Goal: Task Accomplishment & Management: Use online tool/utility

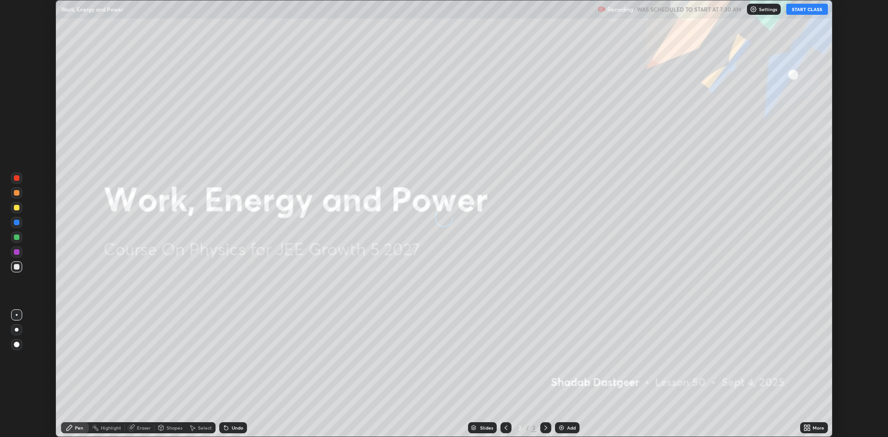
scroll to position [437, 887]
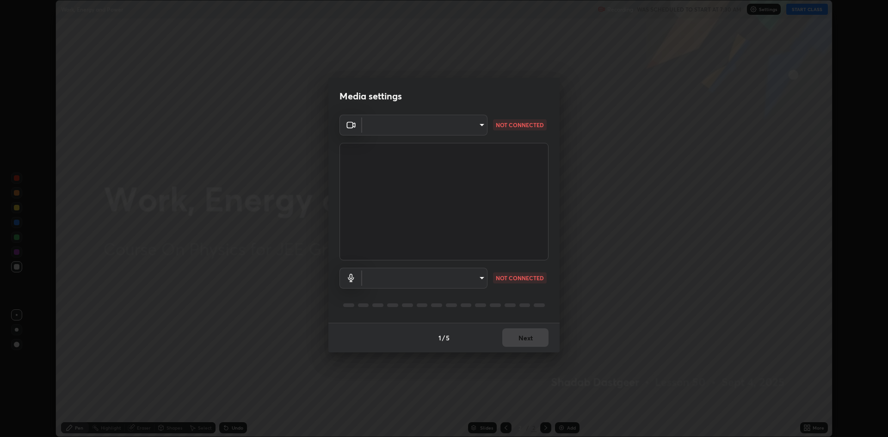
type input "4aa3fc4db5daf42f64ae76029740d14c7ae7dbd2fc7504494c2dc432ee42bb31"
type input "ee8db5839796f11c01ffb3c1ce742155c67aa3d1cfc9ff07d7d3e6ddcf14d6d5"
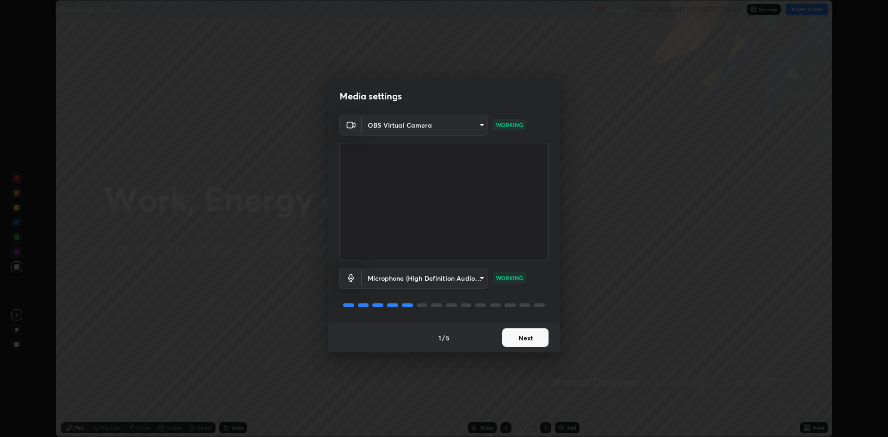
click at [528, 336] on button "Next" at bounding box center [525, 337] width 46 height 18
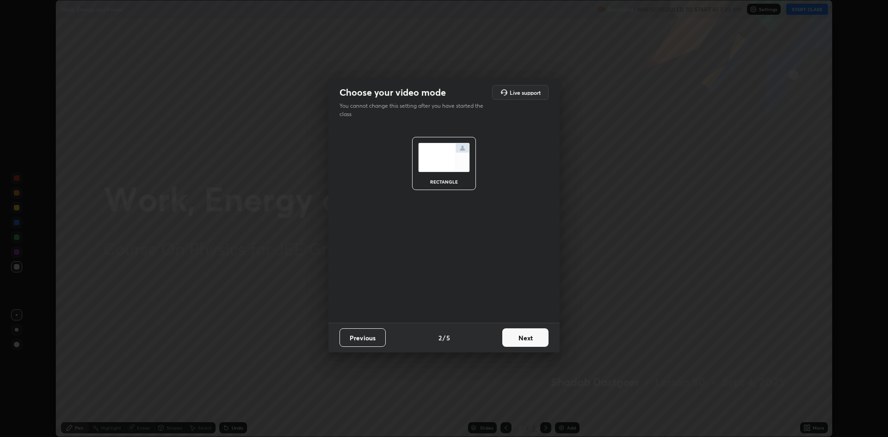
click at [532, 339] on button "Next" at bounding box center [525, 337] width 46 height 18
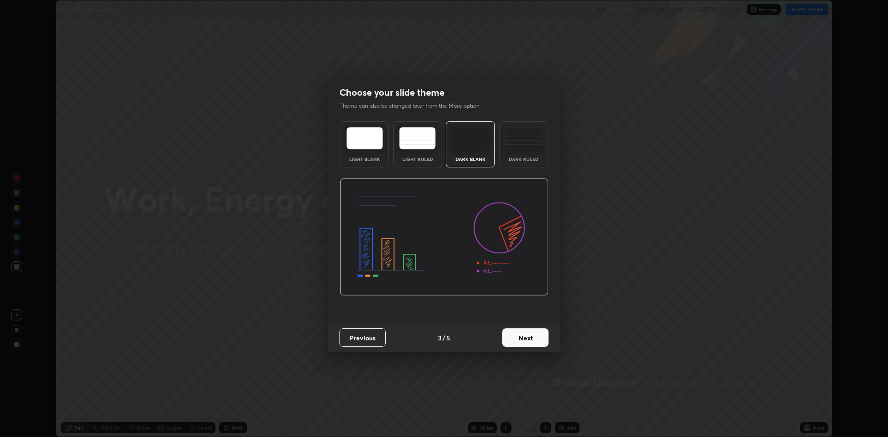
click at [527, 339] on button "Next" at bounding box center [525, 337] width 46 height 18
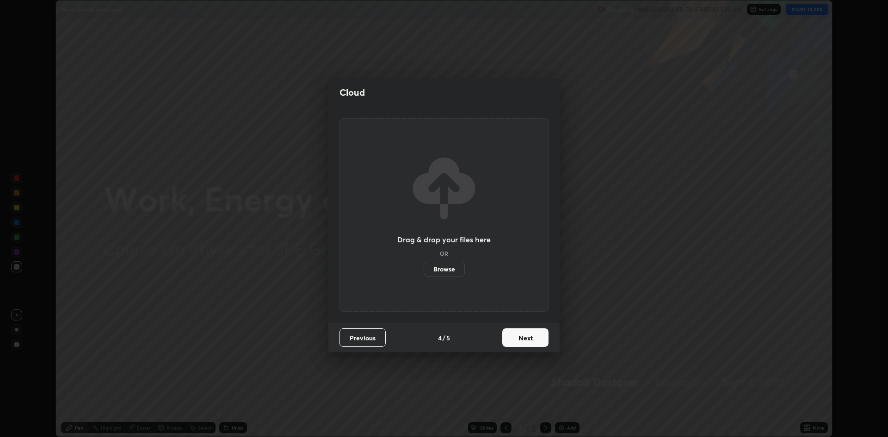
click at [523, 343] on button "Next" at bounding box center [525, 337] width 46 height 18
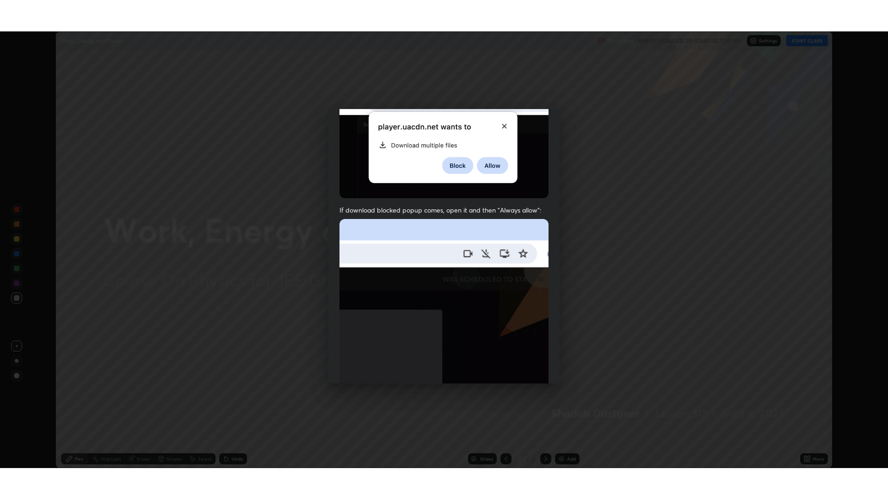
scroll to position [188, 0]
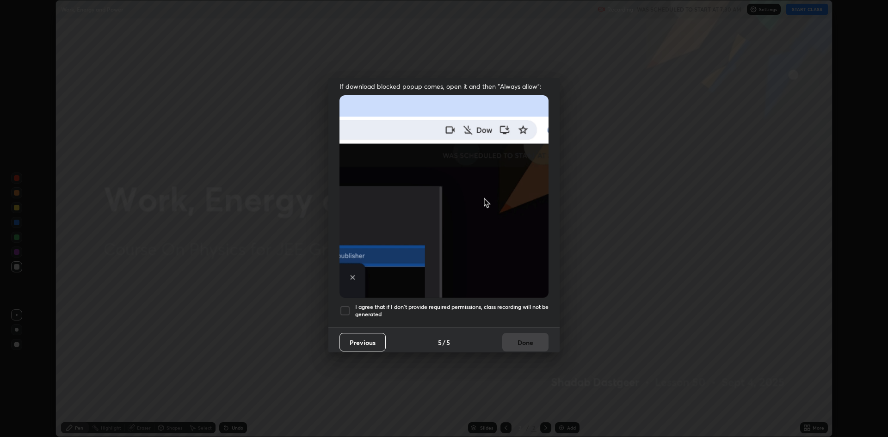
click at [348, 306] on div at bounding box center [344, 310] width 11 height 11
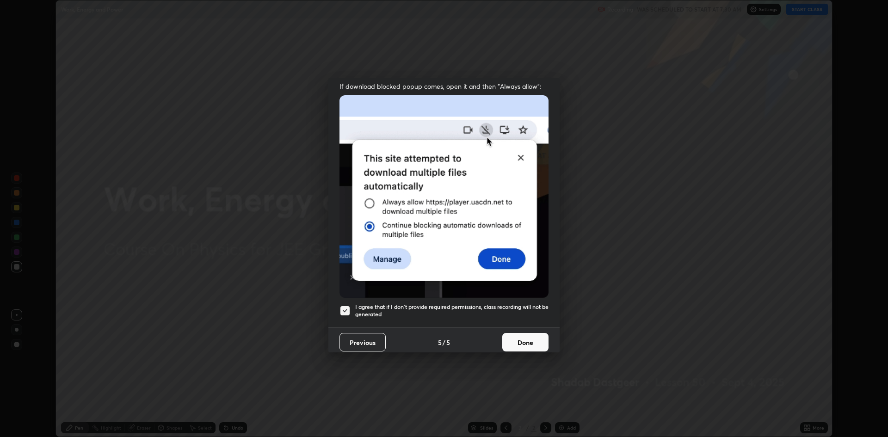
click at [530, 335] on button "Done" at bounding box center [525, 342] width 46 height 18
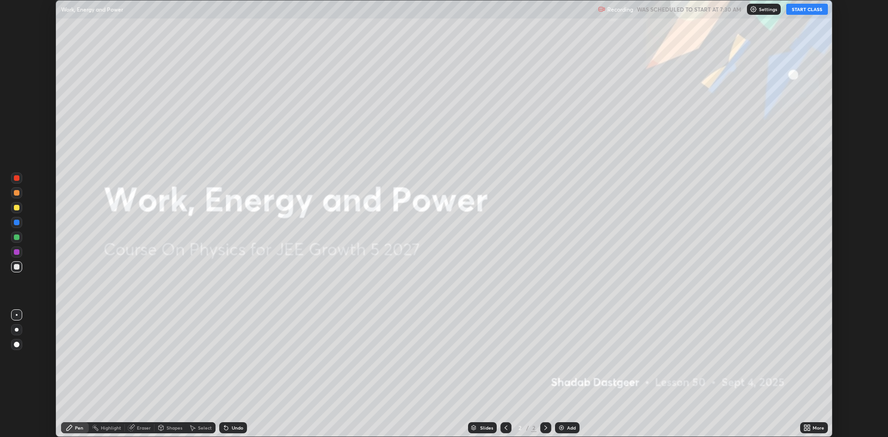
click at [803, 9] on button "START CLASS" at bounding box center [807, 9] width 42 height 11
click at [811, 426] on div "More" at bounding box center [814, 427] width 28 height 11
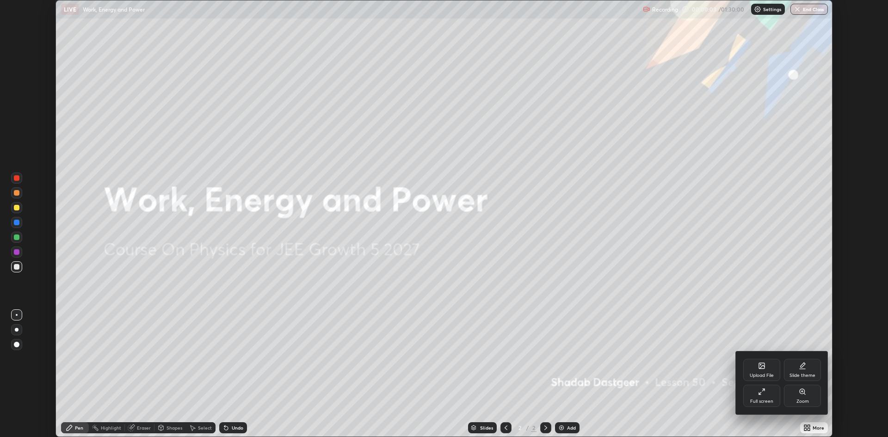
click at [760, 397] on div "Full screen" at bounding box center [761, 396] width 37 height 22
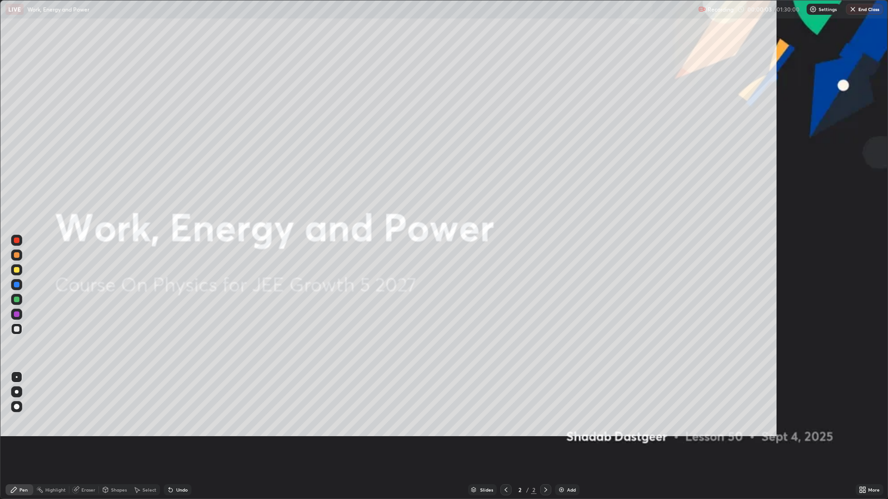
scroll to position [499, 888]
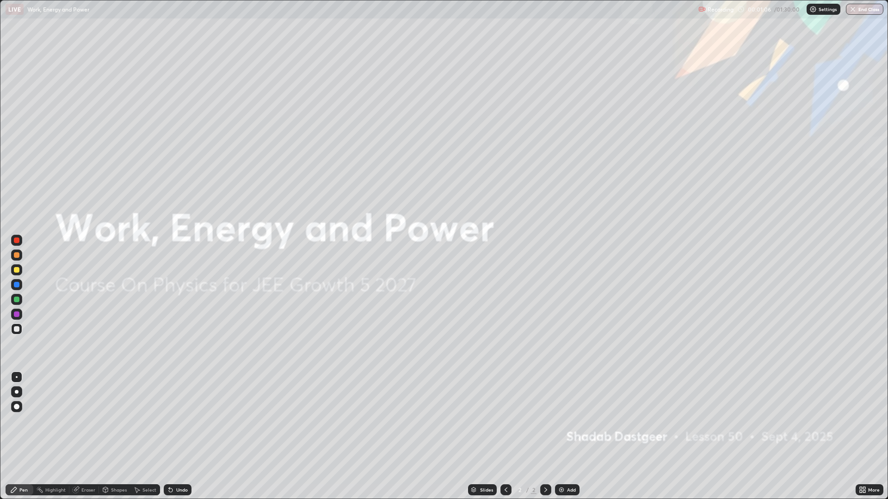
click at [578, 436] on div "Add" at bounding box center [567, 489] width 25 height 11
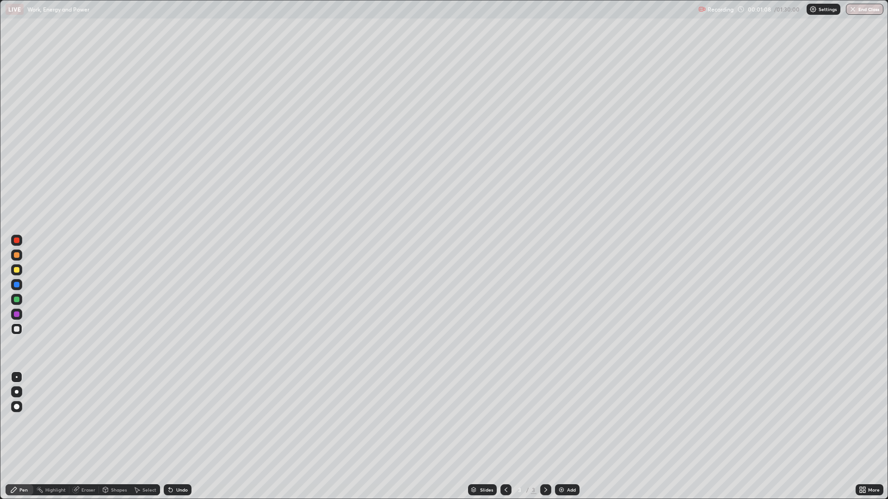
click at [16, 255] on div at bounding box center [17, 255] width 6 height 6
click at [181, 436] on div "Undo" at bounding box center [182, 490] width 12 height 5
click at [15, 329] on div at bounding box center [17, 329] width 6 height 6
click at [17, 241] on div at bounding box center [17, 241] width 6 height 6
click at [175, 436] on div "Undo" at bounding box center [178, 489] width 28 height 11
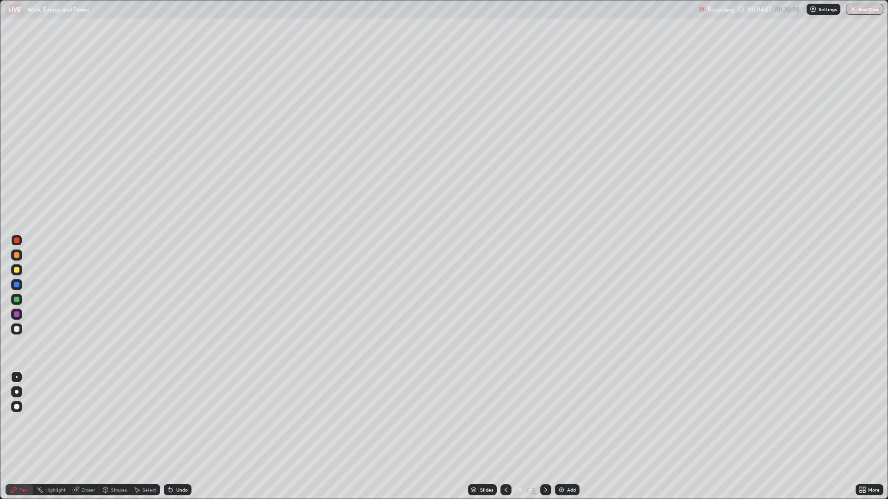
click at [17, 329] on div at bounding box center [17, 329] width 6 height 6
click at [16, 270] on div at bounding box center [17, 270] width 6 height 6
click at [16, 331] on div at bounding box center [17, 329] width 6 height 6
click at [17, 270] on div at bounding box center [17, 270] width 6 height 6
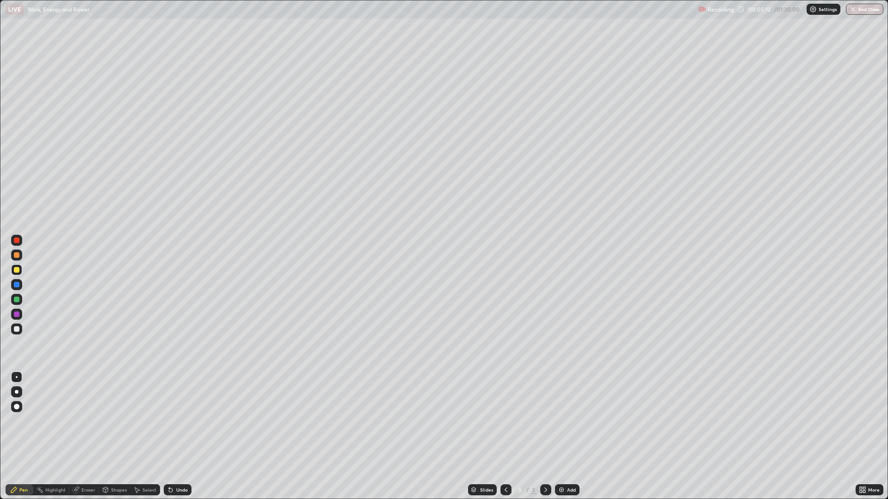
click at [17, 329] on div at bounding box center [17, 329] width 6 height 6
click at [17, 255] on div at bounding box center [17, 255] width 6 height 6
click at [169, 436] on icon at bounding box center [169, 488] width 1 height 1
click at [17, 329] on div at bounding box center [17, 329] width 6 height 6
click at [182, 436] on div "Undo" at bounding box center [182, 490] width 12 height 5
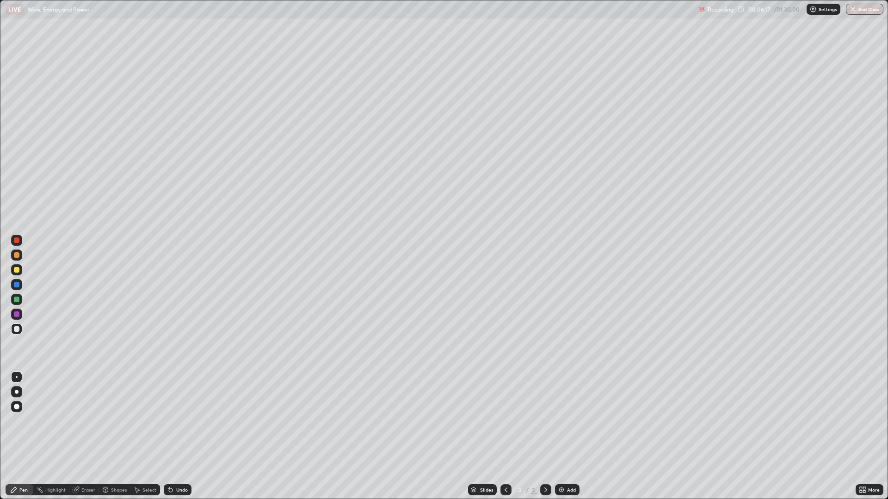
click at [181, 436] on div "Undo" at bounding box center [182, 490] width 12 height 5
click at [185, 436] on div "Undo" at bounding box center [182, 490] width 12 height 5
click at [173, 436] on div "Undo" at bounding box center [178, 489] width 28 height 11
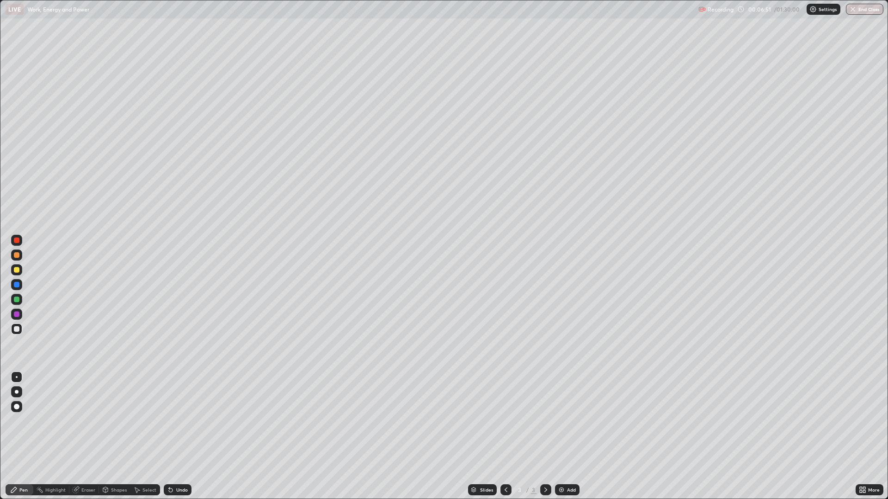
click at [173, 436] on div "Undo" at bounding box center [178, 489] width 28 height 11
click at [15, 243] on div at bounding box center [17, 241] width 6 height 6
click at [17, 327] on div at bounding box center [17, 329] width 6 height 6
click at [171, 436] on div "Undo" at bounding box center [175, 490] width 31 height 18
click at [168, 436] on div "Undo" at bounding box center [175, 490] width 31 height 18
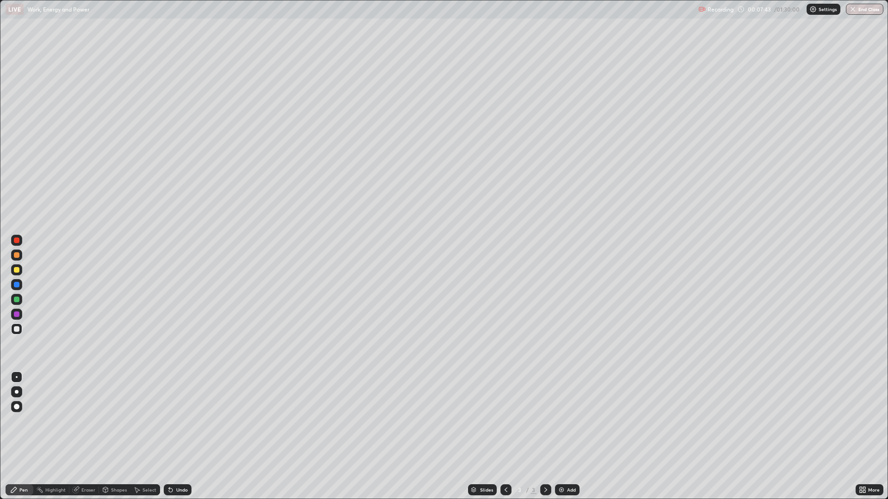
click at [172, 436] on div "Undo" at bounding box center [175, 490] width 31 height 18
click at [172, 436] on icon at bounding box center [170, 489] width 7 height 7
click at [178, 436] on div "Undo" at bounding box center [182, 490] width 12 height 5
click at [174, 436] on div "Undo" at bounding box center [178, 489] width 28 height 11
drag, startPoint x: 169, startPoint y: 493, endPoint x: 140, endPoint y: 489, distance: 29.4
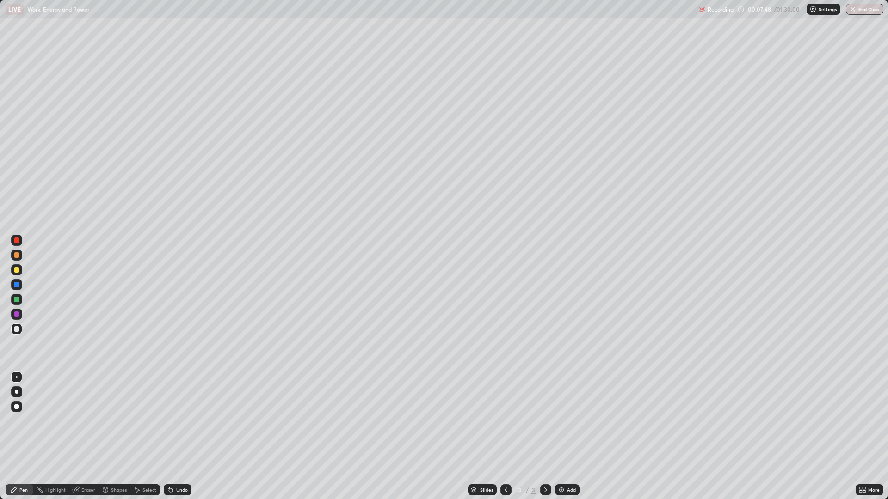
click at [140, 436] on div "Pen Highlight Eraser Shapes Select Undo Slides 3 / 3 Add More" at bounding box center [444, 490] width 888 height 18
click at [176, 436] on div "Undo" at bounding box center [182, 490] width 12 height 5
drag, startPoint x: 179, startPoint y: 495, endPoint x: 0, endPoint y: 489, distance: 179.0
click at [0, 436] on div "Pen Highlight Eraser Shapes Select Undo Slides 3 / 3 Add More" at bounding box center [444, 490] width 888 height 18
click at [178, 436] on div "Undo" at bounding box center [182, 490] width 12 height 5
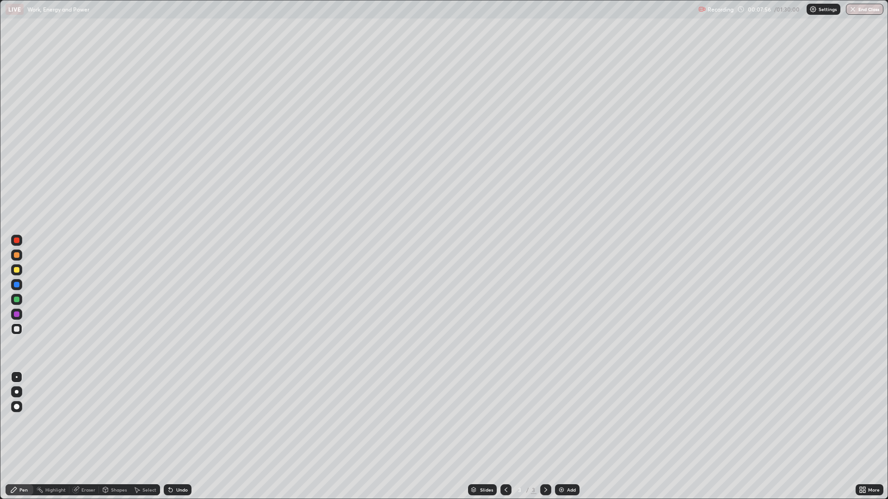
drag, startPoint x: 176, startPoint y: 492, endPoint x: 182, endPoint y: 490, distance: 6.4
click at [182, 436] on div "Undo" at bounding box center [182, 490] width 12 height 5
click at [168, 436] on div "Undo" at bounding box center [175, 490] width 31 height 18
click at [175, 436] on div "Undo" at bounding box center [178, 489] width 28 height 11
click at [176, 436] on div "Undo" at bounding box center [182, 490] width 12 height 5
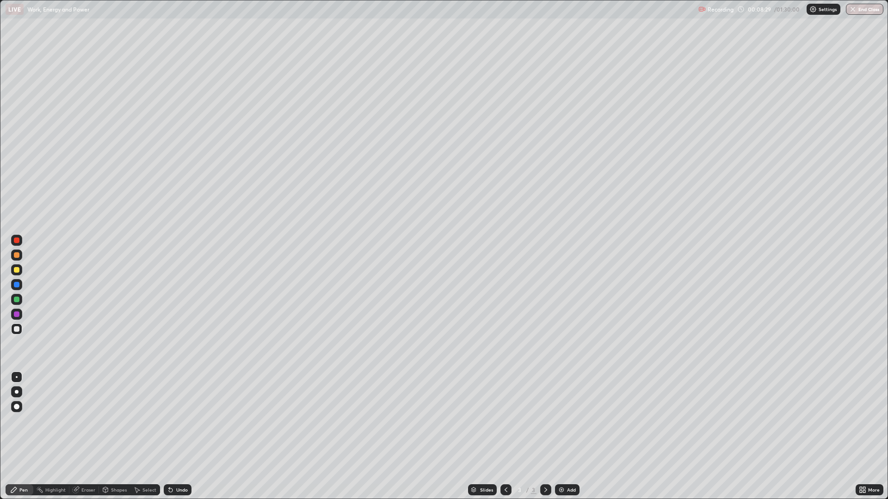
click at [176, 436] on div "Undo" at bounding box center [182, 490] width 12 height 5
click at [180, 436] on div "Undo" at bounding box center [175, 490] width 31 height 18
click at [174, 436] on div "Undo" at bounding box center [175, 490] width 31 height 18
click at [173, 436] on div "Undo" at bounding box center [178, 489] width 28 height 11
click at [171, 436] on div "Undo" at bounding box center [178, 489] width 28 height 11
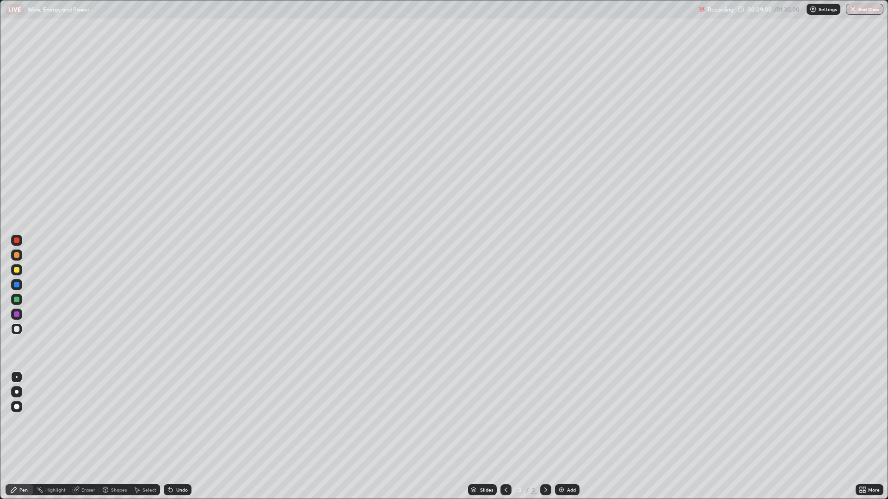
click at [176, 436] on div "Undo" at bounding box center [182, 490] width 12 height 5
click at [179, 436] on div "Undo" at bounding box center [182, 490] width 12 height 5
click at [172, 436] on div "Undo" at bounding box center [178, 489] width 28 height 11
click at [175, 436] on div "Undo" at bounding box center [175, 490] width 31 height 18
click at [172, 436] on div "Undo" at bounding box center [175, 490] width 31 height 18
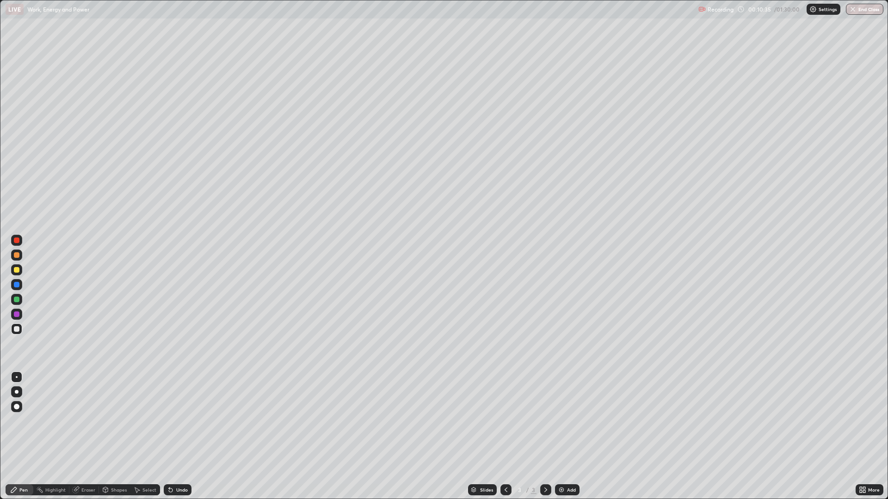
click at [172, 436] on div "Undo" at bounding box center [175, 490] width 31 height 18
click at [176, 436] on div "Undo" at bounding box center [182, 490] width 12 height 5
click at [82, 436] on div "Eraser" at bounding box center [84, 489] width 30 height 11
click at [14, 436] on icon at bounding box center [13, 489] width 7 height 7
click at [21, 254] on div at bounding box center [16, 255] width 11 height 11
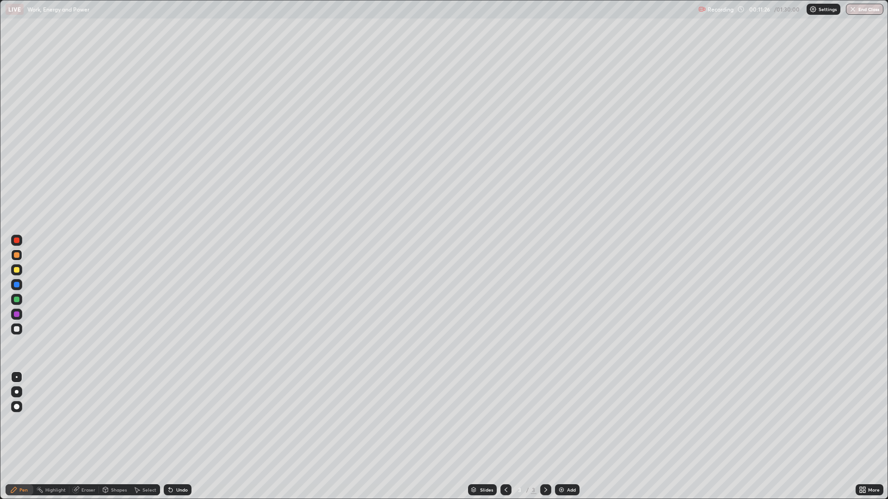
click at [15, 314] on div "Erase all LIVE Work, Energy and Power Recording 00:11:26 / 01:30:00 Settings En…" at bounding box center [444, 249] width 888 height 499
click at [15, 314] on div at bounding box center [17, 315] width 6 height 6
click at [178, 436] on div "Undo" at bounding box center [178, 489] width 28 height 11
click at [257, 436] on div "LIVE Work, Energy and Power Recording 00:12:12 / 01:30:00 Settings End Class Se…" at bounding box center [444, 249] width 888 height 499
click at [16, 328] on div at bounding box center [17, 329] width 6 height 6
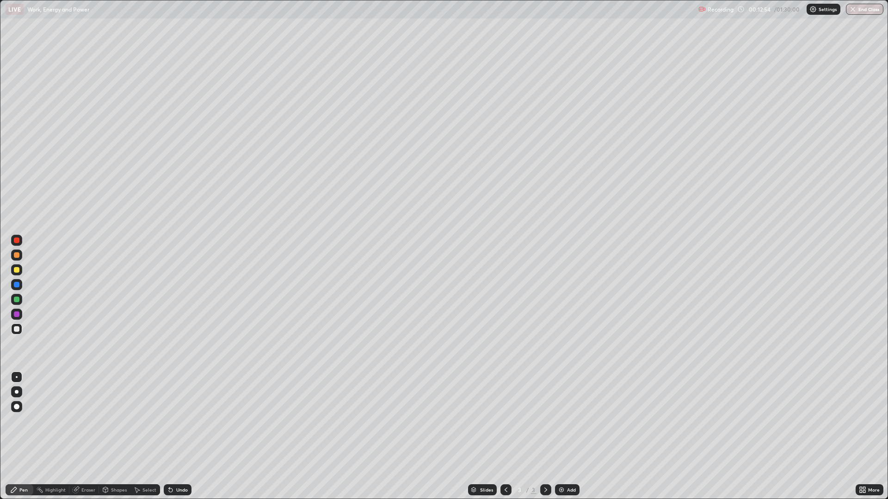
click at [16, 269] on div at bounding box center [17, 270] width 6 height 6
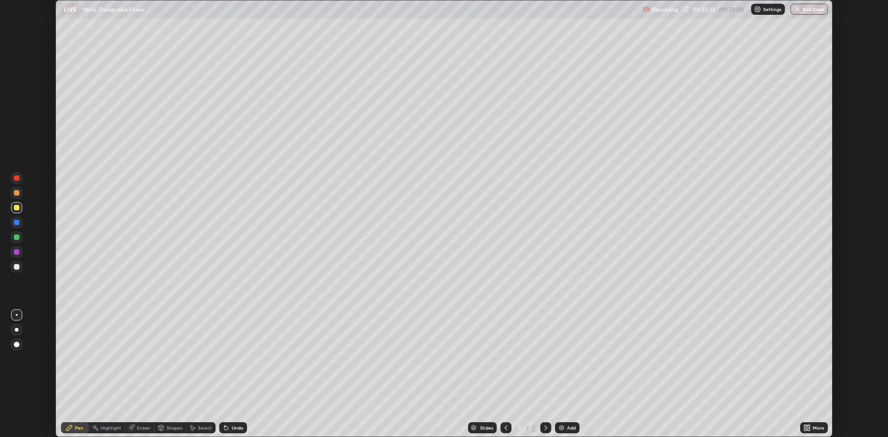
scroll to position [437, 888]
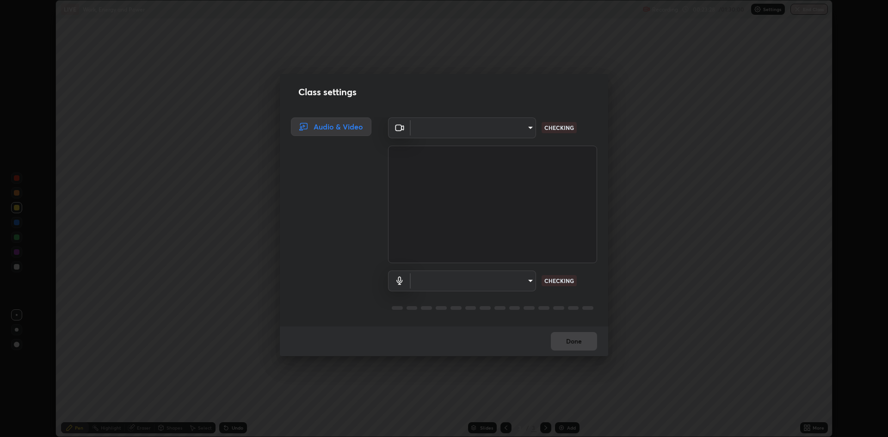
type input "4aa3fc4db5daf42f64ae76029740d14c7ae7dbd2fc7504494c2dc432ee42bb31"
type input "ee8db5839796f11c01ffb3c1ce742155c67aa3d1cfc9ff07d7d3e6ddcf14d6d5"
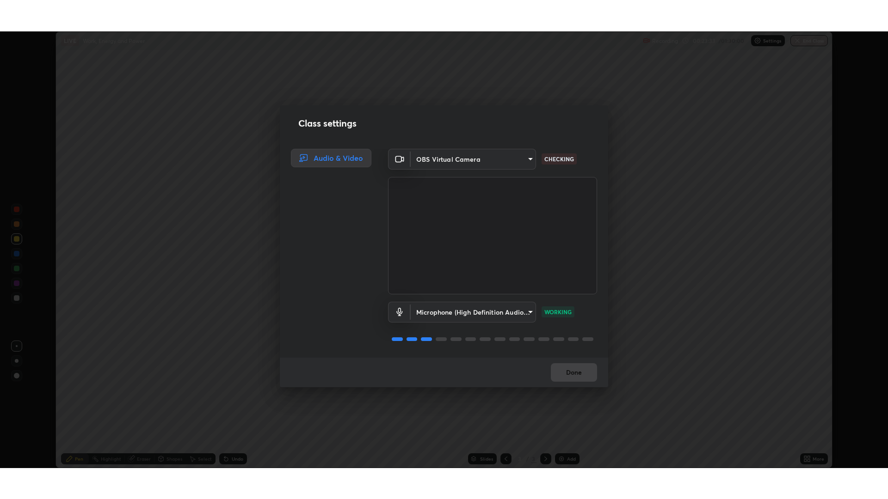
scroll to position [1, 0]
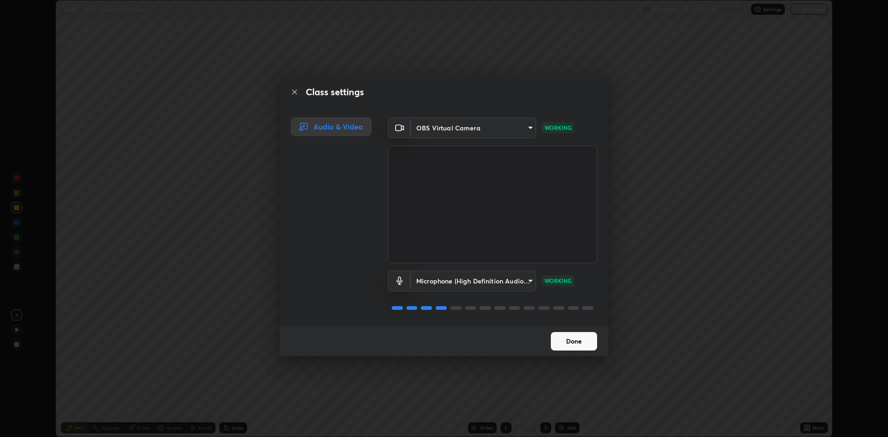
click at [567, 342] on button "Done" at bounding box center [574, 341] width 46 height 18
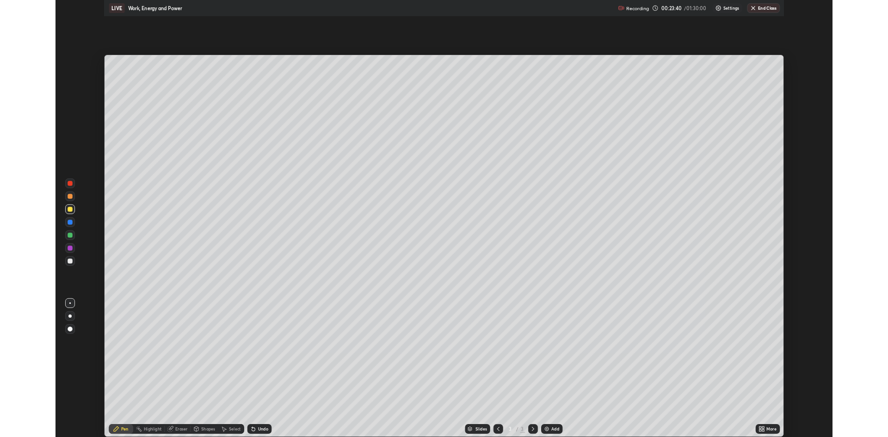
scroll to position [499, 888]
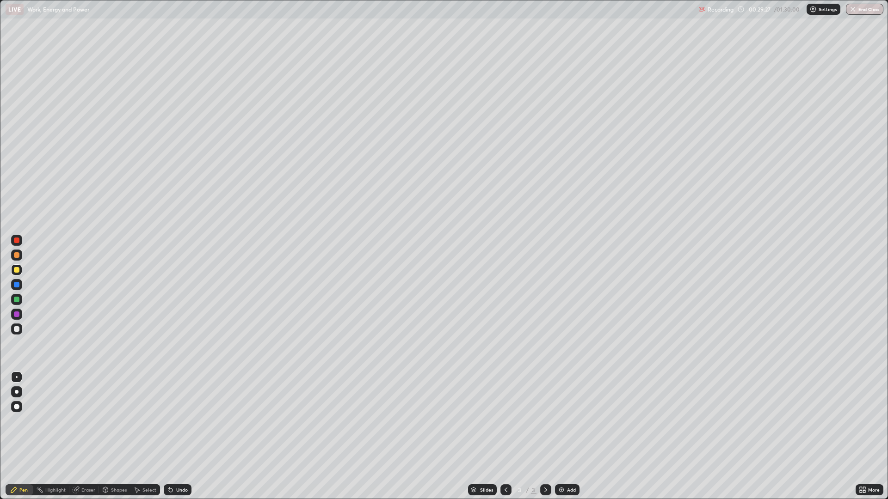
click at [84, 436] on div "Eraser" at bounding box center [88, 490] width 14 height 5
click at [565, 436] on div "Add" at bounding box center [567, 489] width 25 height 11
click at [23, 436] on div "Pen" at bounding box center [23, 490] width 8 height 5
click at [169, 436] on icon at bounding box center [169, 488] width 1 height 1
click at [177, 436] on div "Undo" at bounding box center [182, 490] width 12 height 5
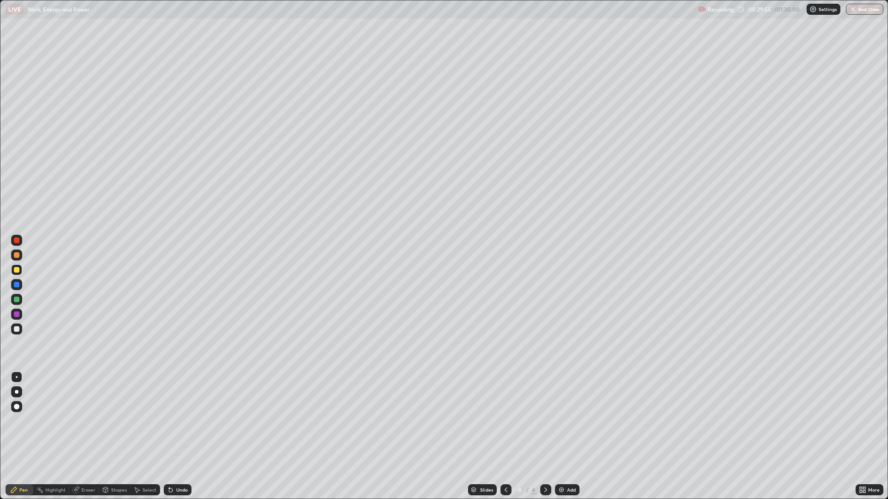
click at [179, 436] on div "Undo" at bounding box center [182, 490] width 12 height 5
click at [177, 436] on div "Undo" at bounding box center [182, 490] width 12 height 5
click at [84, 436] on div "Eraser" at bounding box center [88, 490] width 14 height 5
click at [14, 436] on icon at bounding box center [14, 490] width 6 height 6
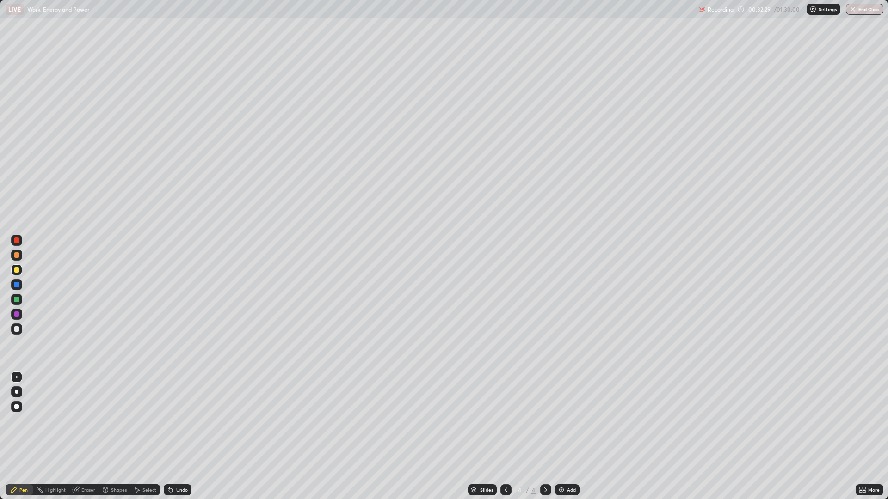
click at [83, 436] on div "Eraser" at bounding box center [84, 489] width 30 height 11
click at [21, 436] on div "Pen" at bounding box center [23, 490] width 8 height 5
click at [18, 327] on div at bounding box center [17, 329] width 6 height 6
click at [17, 285] on div at bounding box center [17, 285] width 6 height 6
click at [14, 328] on div at bounding box center [17, 329] width 6 height 6
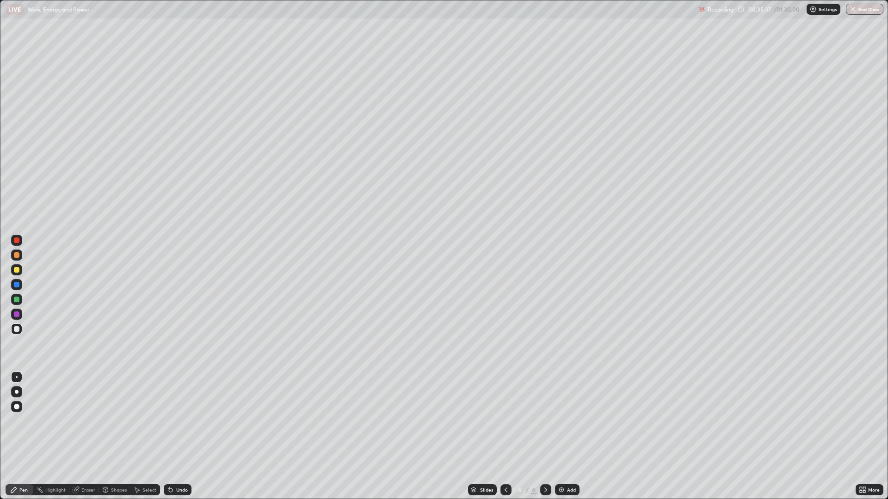
click at [17, 270] on div at bounding box center [17, 270] width 6 height 6
click at [15, 328] on div at bounding box center [17, 329] width 6 height 6
click at [563, 436] on img at bounding box center [561, 489] width 7 height 7
click at [15, 272] on div at bounding box center [17, 270] width 6 height 6
click at [169, 436] on icon at bounding box center [169, 488] width 1 height 1
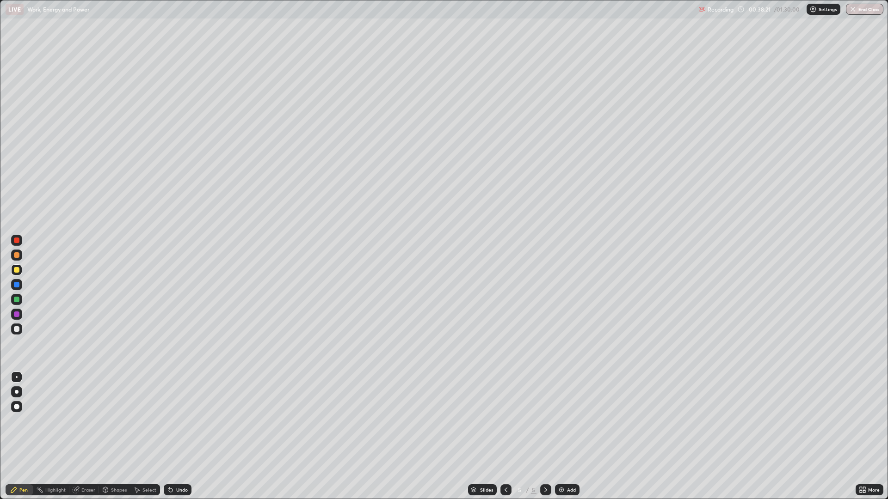
click at [16, 328] on div at bounding box center [17, 329] width 6 height 6
click at [178, 436] on div "Undo" at bounding box center [182, 490] width 12 height 5
click at [17, 270] on div at bounding box center [17, 270] width 6 height 6
click at [17, 329] on div at bounding box center [17, 329] width 6 height 6
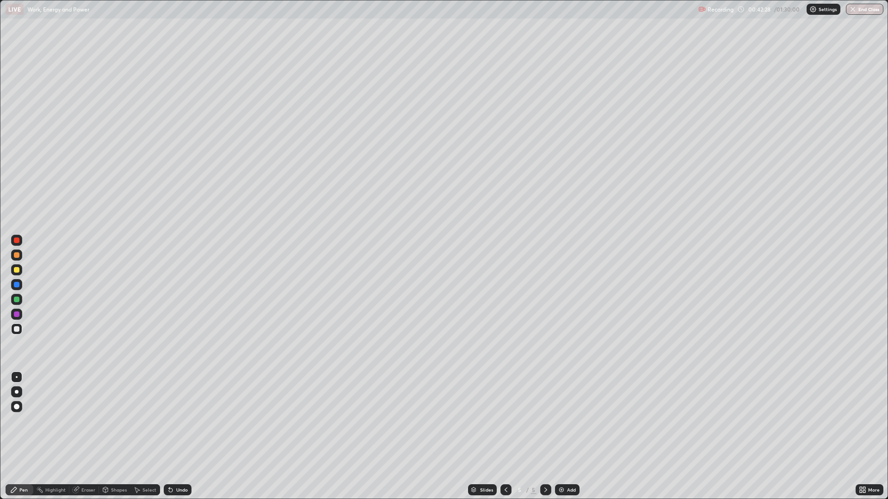
click at [76, 436] on icon at bounding box center [76, 490] width 6 height 6
click at [15, 436] on icon at bounding box center [14, 490] width 6 height 6
click at [16, 239] on div at bounding box center [17, 241] width 6 height 6
click at [505, 436] on icon at bounding box center [505, 489] width 7 height 7
click at [542, 436] on icon at bounding box center [545, 489] width 7 height 7
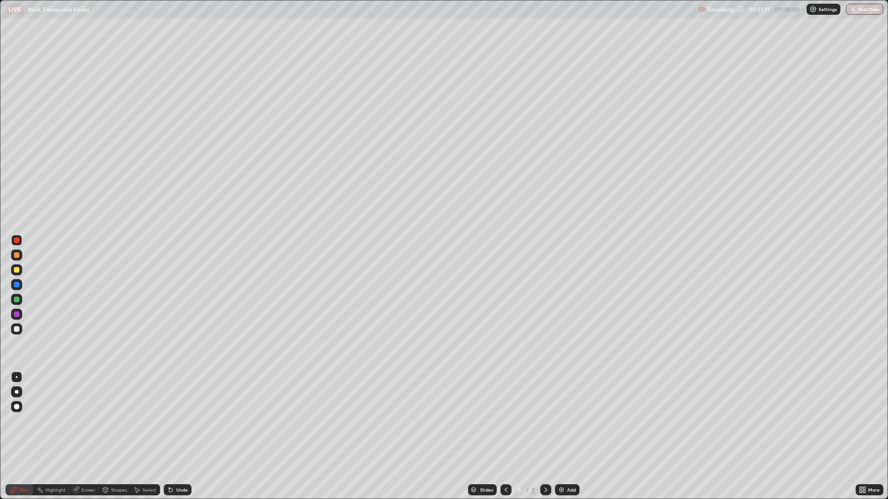
click at [80, 436] on div "Eraser" at bounding box center [84, 489] width 30 height 11
click at [76, 436] on icon at bounding box center [76, 489] width 5 height 5
click at [568, 436] on div "Add" at bounding box center [571, 490] width 9 height 5
click at [20, 436] on div "Pen" at bounding box center [23, 490] width 8 height 5
click at [16, 270] on div at bounding box center [17, 270] width 6 height 6
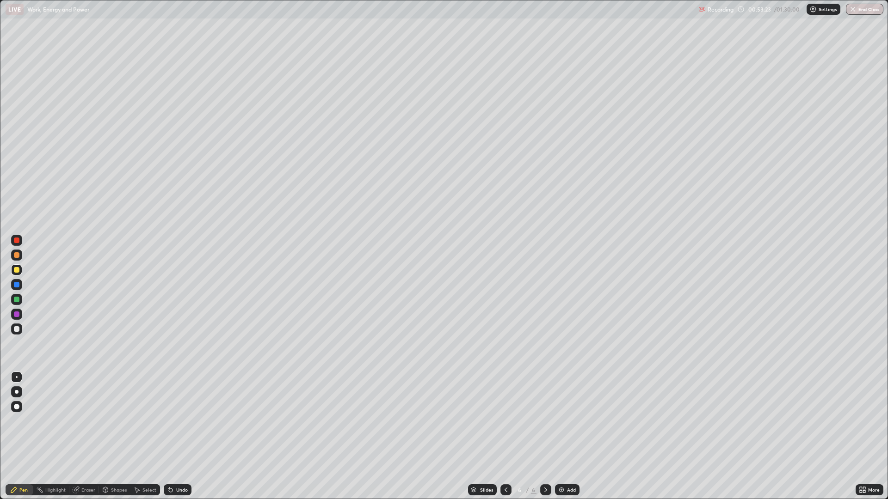
click at [83, 436] on div "Eraser" at bounding box center [88, 490] width 14 height 5
click at [180, 436] on div "Undo" at bounding box center [182, 490] width 12 height 5
click at [176, 436] on div "Undo" at bounding box center [178, 489] width 28 height 11
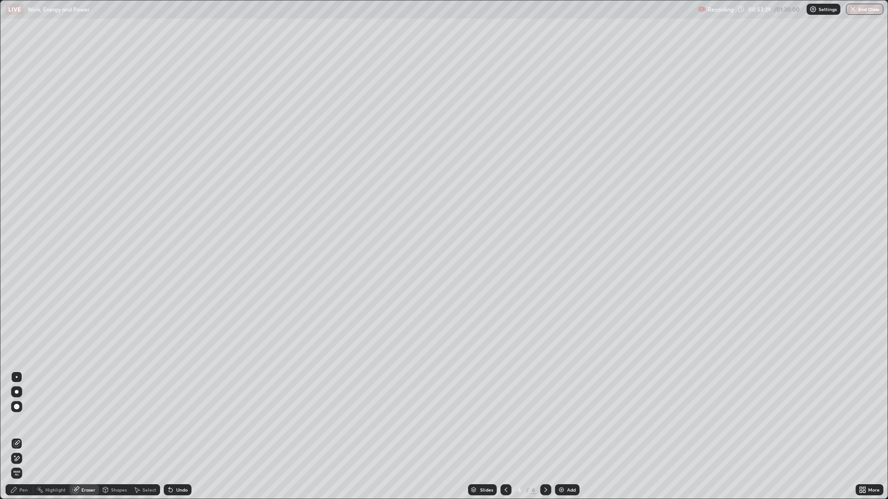
click at [176, 436] on div "Undo" at bounding box center [178, 489] width 28 height 11
click at [19, 436] on div "Pen" at bounding box center [20, 489] width 28 height 11
click at [183, 436] on div "Undo" at bounding box center [182, 490] width 12 height 5
click at [17, 329] on div at bounding box center [17, 329] width 6 height 6
click at [176, 436] on div "Undo" at bounding box center [182, 490] width 12 height 5
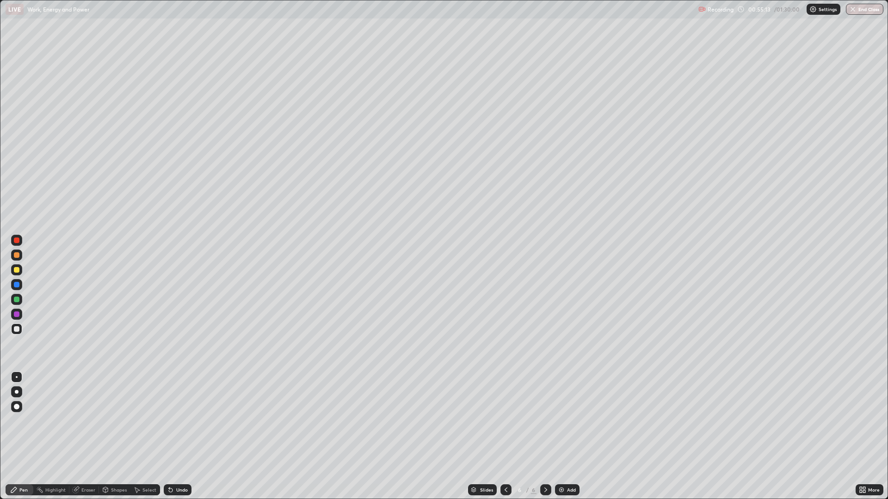
click at [176, 436] on div "Undo" at bounding box center [182, 490] width 12 height 5
click at [178, 436] on div "Undo" at bounding box center [182, 490] width 12 height 5
click at [17, 240] on div at bounding box center [17, 241] width 6 height 6
click at [178, 436] on div "Undo" at bounding box center [182, 490] width 12 height 5
click at [177, 436] on div "Undo" at bounding box center [178, 489] width 28 height 11
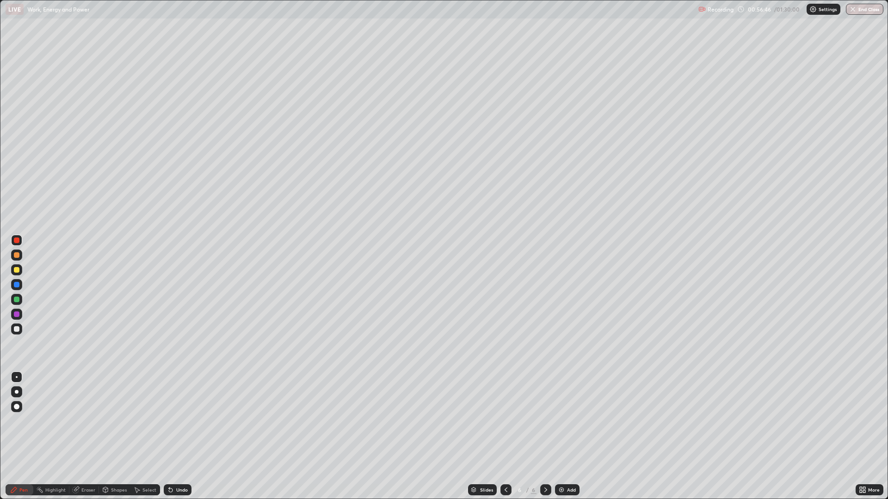
click at [176, 436] on div "Undo" at bounding box center [178, 489] width 28 height 11
click at [169, 436] on icon at bounding box center [171, 491] width 4 height 4
click at [571, 436] on div "Add" at bounding box center [571, 490] width 9 height 5
click at [16, 256] on div at bounding box center [17, 255] width 6 height 6
click at [180, 436] on div "Undo" at bounding box center [182, 490] width 12 height 5
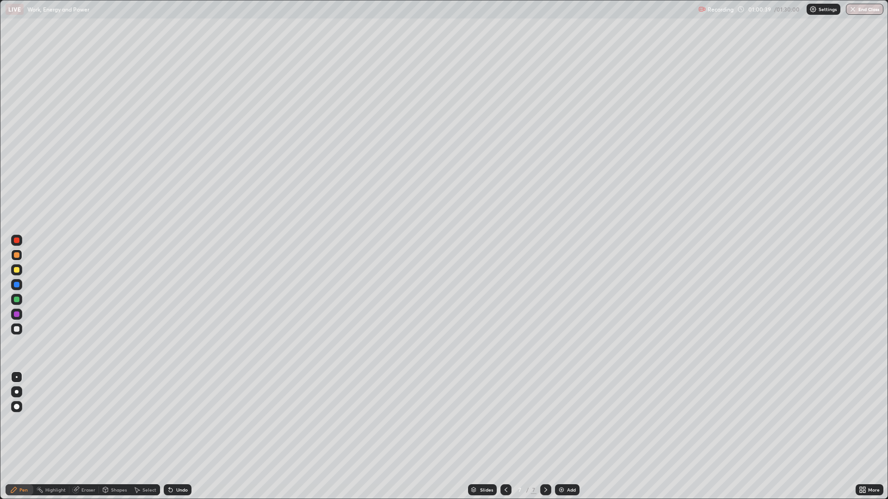
click at [180, 436] on div "Undo" at bounding box center [182, 490] width 12 height 5
click at [178, 436] on div "Undo" at bounding box center [178, 489] width 28 height 11
click at [185, 436] on div "Undo" at bounding box center [178, 489] width 28 height 11
click at [184, 436] on div "Undo" at bounding box center [178, 489] width 28 height 11
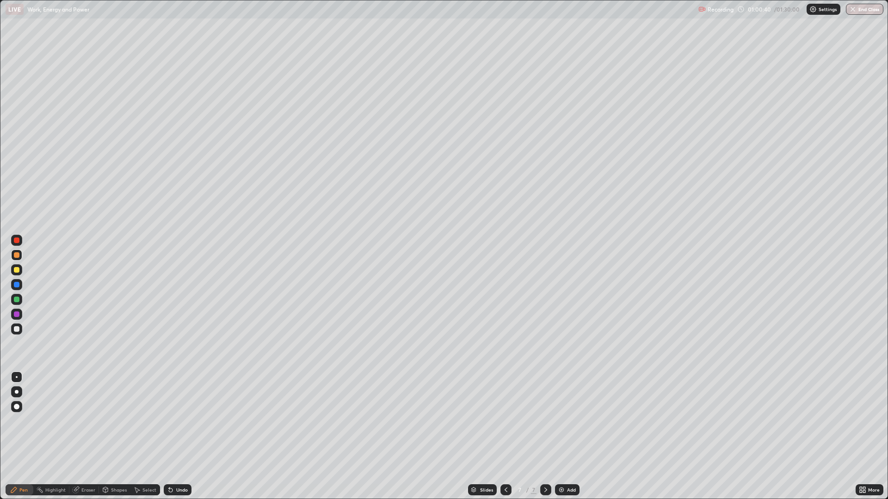
click at [184, 436] on div "Undo" at bounding box center [178, 489] width 28 height 11
click at [184, 436] on div "Undo" at bounding box center [182, 490] width 12 height 5
click at [145, 436] on div "Select" at bounding box center [149, 490] width 14 height 5
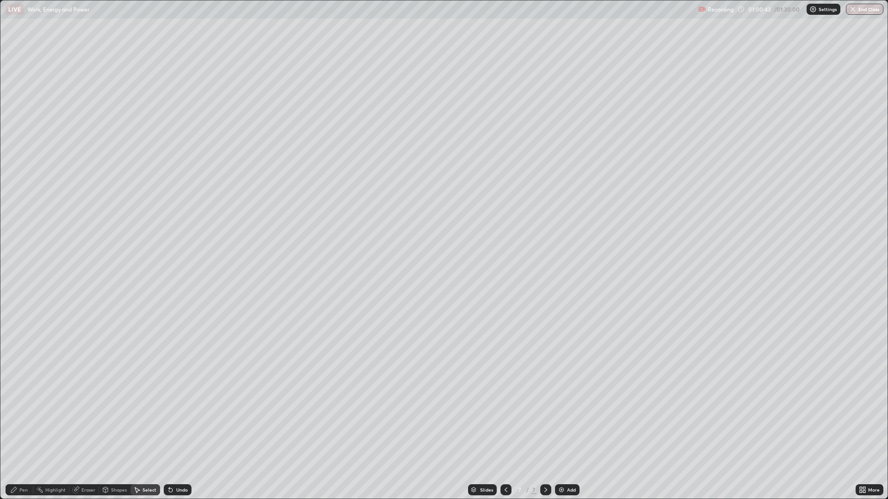
click at [122, 436] on div "Shapes" at bounding box center [119, 490] width 16 height 5
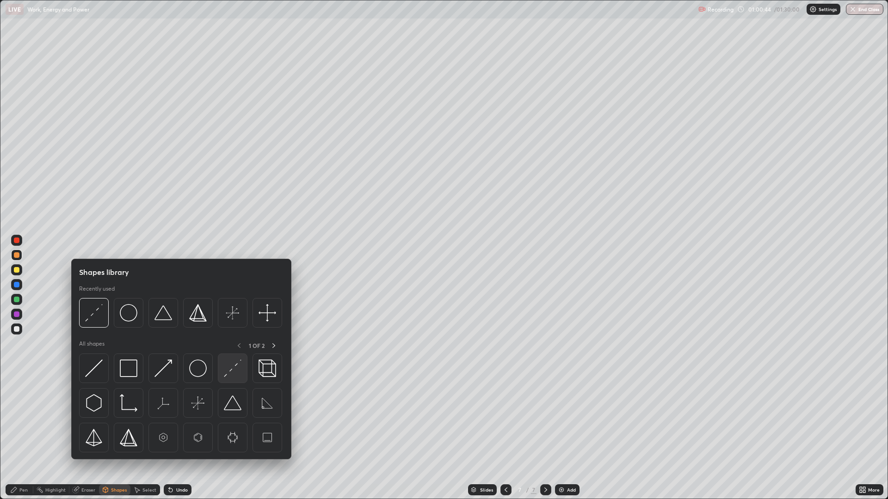
click at [230, 375] on img at bounding box center [233, 369] width 18 height 18
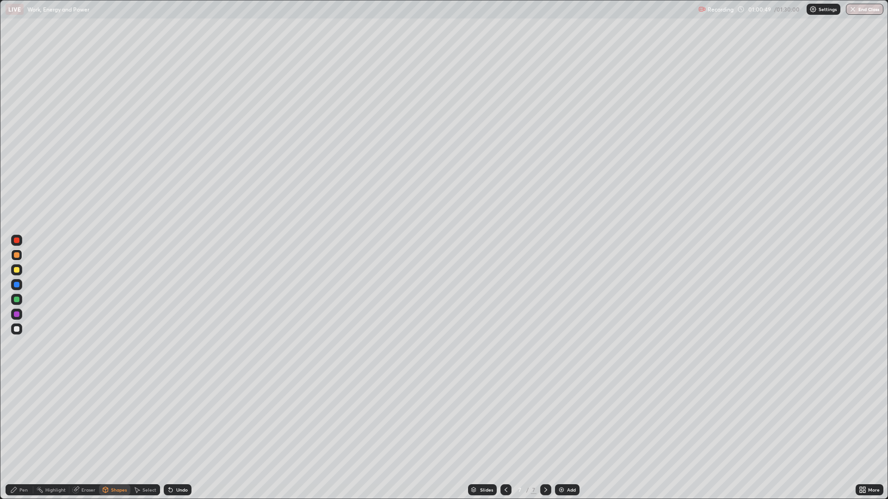
click at [26, 436] on div "Pen" at bounding box center [23, 490] width 8 height 5
click at [17, 331] on div at bounding box center [17, 329] width 6 height 6
click at [170, 436] on icon at bounding box center [171, 491] width 4 height 4
click at [169, 436] on icon at bounding box center [171, 491] width 4 height 4
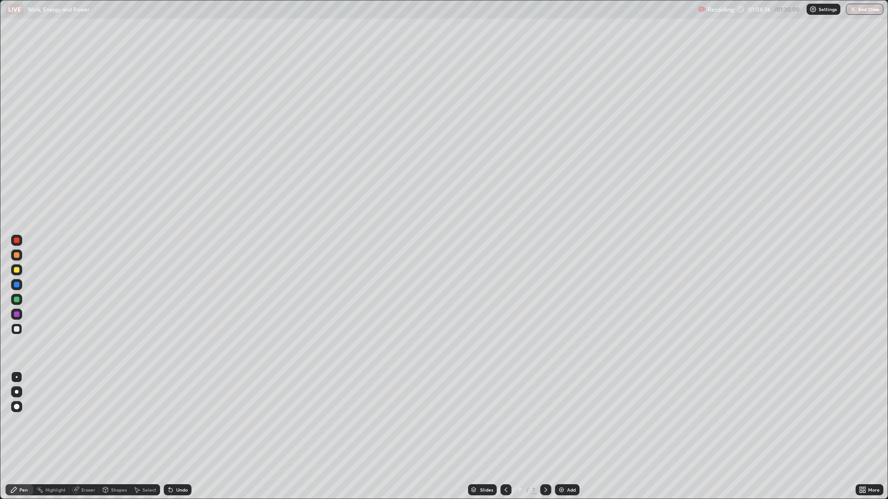
click at [169, 436] on icon at bounding box center [171, 491] width 4 height 4
click at [174, 436] on div "Undo" at bounding box center [178, 489] width 28 height 11
click at [177, 436] on div "Undo" at bounding box center [182, 490] width 12 height 5
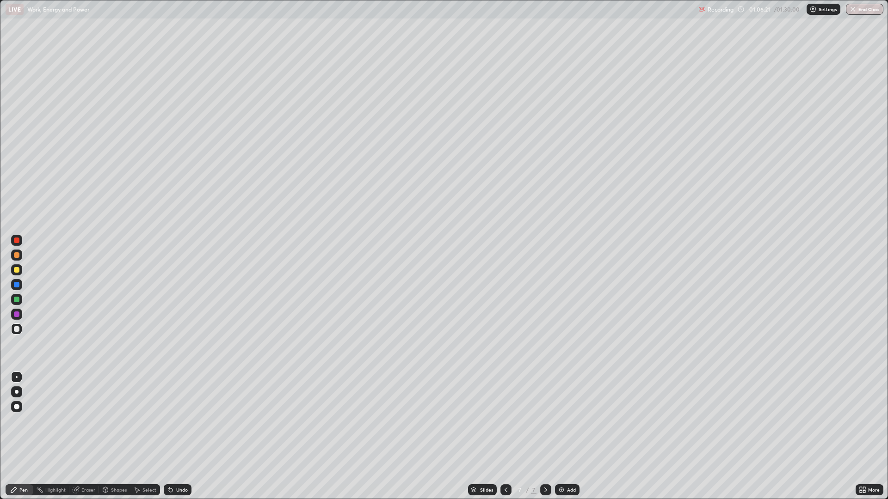
click at [176, 436] on div "Undo" at bounding box center [182, 490] width 12 height 5
click at [17, 240] on div at bounding box center [17, 241] width 6 height 6
click at [17, 329] on div at bounding box center [17, 329] width 6 height 6
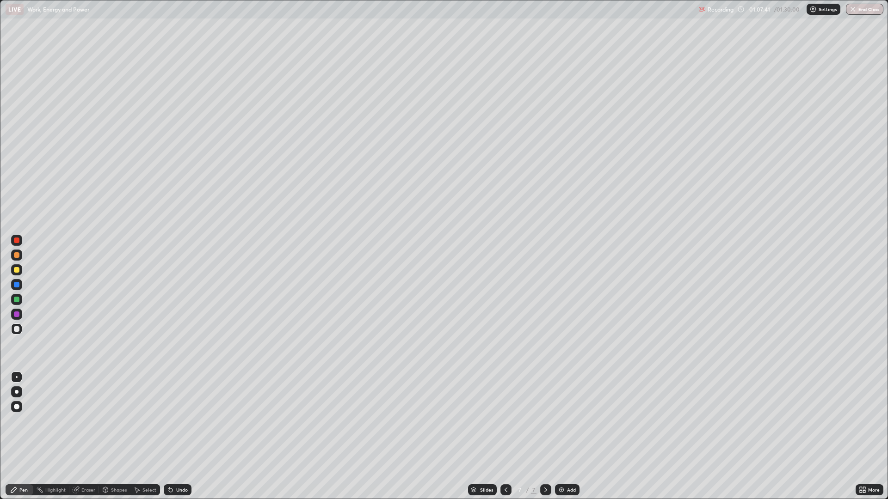
click at [169, 436] on icon at bounding box center [169, 488] width 1 height 1
click at [565, 436] on div "Add" at bounding box center [567, 489] width 25 height 11
click at [569, 436] on div "Add" at bounding box center [571, 490] width 9 height 5
click at [502, 436] on icon at bounding box center [505, 489] width 7 height 7
click at [16, 256] on div at bounding box center [17, 255] width 6 height 6
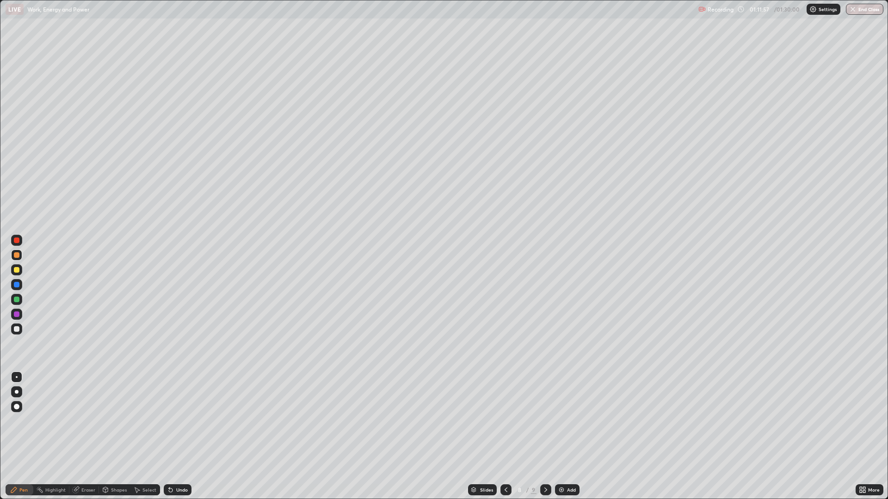
click at [180, 436] on div "Undo" at bounding box center [182, 490] width 12 height 5
click at [178, 436] on div "Undo" at bounding box center [182, 490] width 12 height 5
click at [181, 436] on div "Undo" at bounding box center [182, 490] width 12 height 5
click at [87, 436] on div "Eraser" at bounding box center [88, 490] width 14 height 5
click at [26, 436] on div "Pen" at bounding box center [23, 490] width 8 height 5
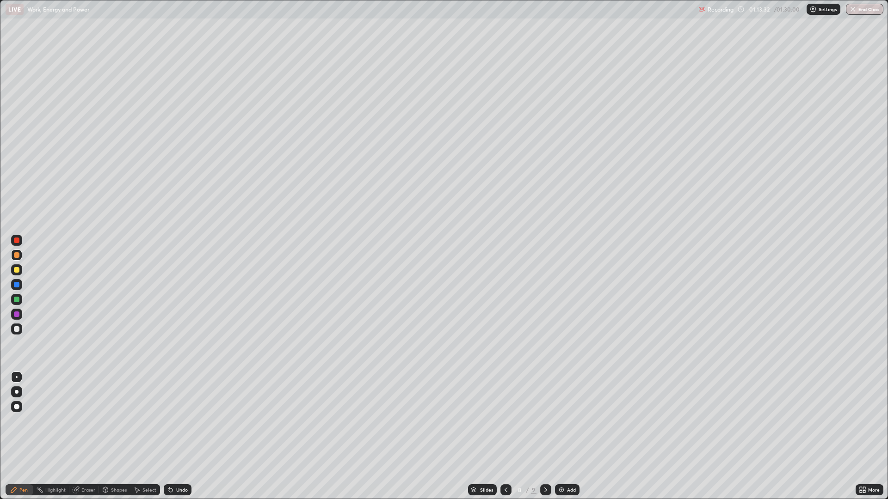
click at [15, 328] on div at bounding box center [17, 329] width 6 height 6
click at [17, 300] on div at bounding box center [17, 300] width 6 height 6
click at [17, 328] on div at bounding box center [17, 329] width 6 height 6
click at [180, 436] on div "Undo" at bounding box center [182, 490] width 12 height 5
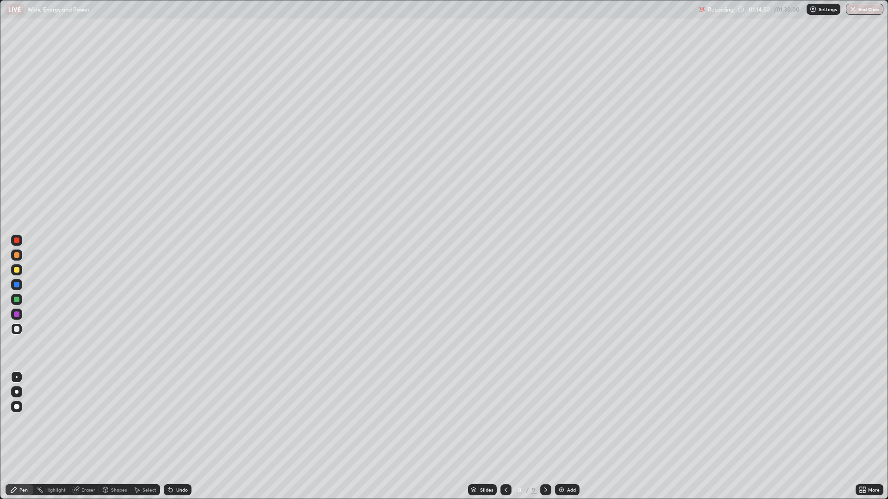
click at [181, 436] on div "Undo" at bounding box center [182, 490] width 12 height 5
click at [178, 436] on div "Undo" at bounding box center [182, 490] width 12 height 5
click at [176, 436] on div "Undo" at bounding box center [182, 490] width 12 height 5
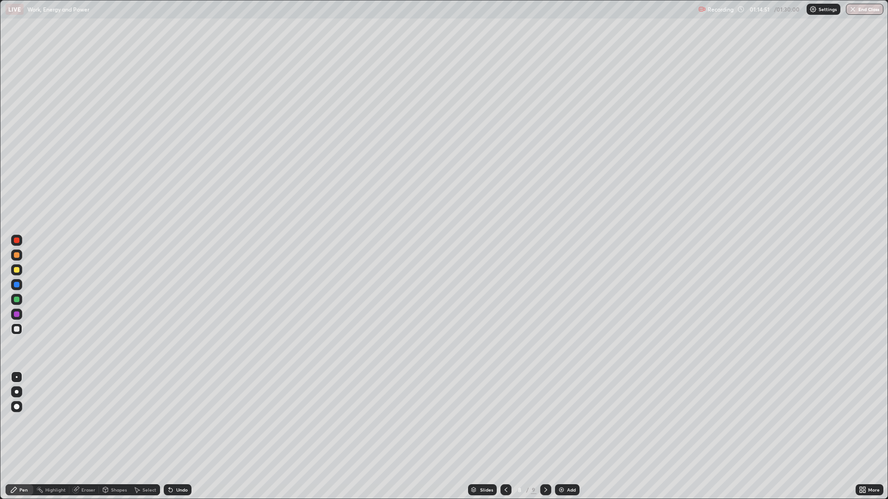
click at [170, 436] on icon at bounding box center [171, 491] width 4 height 4
click at [169, 436] on icon at bounding box center [171, 491] width 4 height 4
click at [173, 436] on icon at bounding box center [170, 489] width 7 height 7
click at [169, 436] on icon at bounding box center [169, 488] width 1 height 1
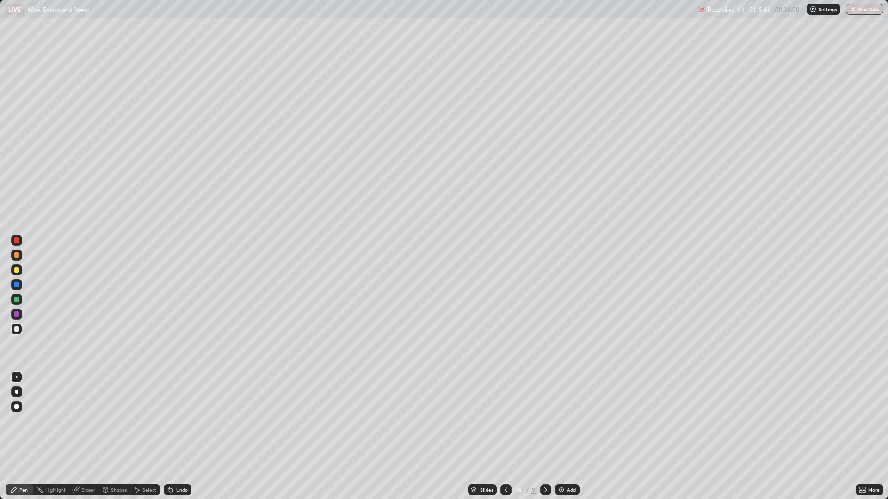
click at [169, 436] on icon at bounding box center [171, 491] width 4 height 4
click at [18, 238] on div at bounding box center [17, 241] width 6 height 6
click at [17, 330] on div at bounding box center [17, 329] width 6 height 6
click at [15, 256] on div at bounding box center [17, 255] width 6 height 6
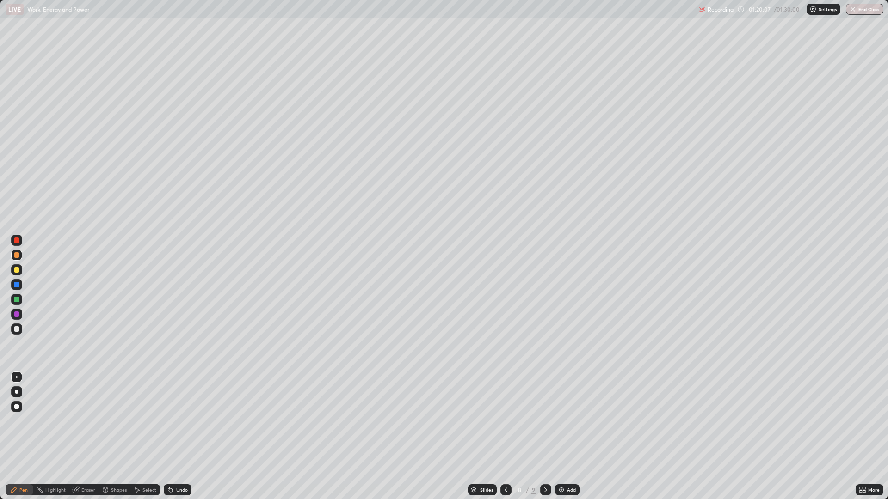
click at [81, 436] on div "Eraser" at bounding box center [84, 489] width 30 height 11
click at [37, 436] on circle at bounding box center [37, 490] width 1 height 1
click at [19, 436] on div "Pen" at bounding box center [20, 489] width 28 height 11
click at [16, 329] on div at bounding box center [17, 329] width 6 height 6
click at [542, 436] on icon at bounding box center [545, 489] width 7 height 7
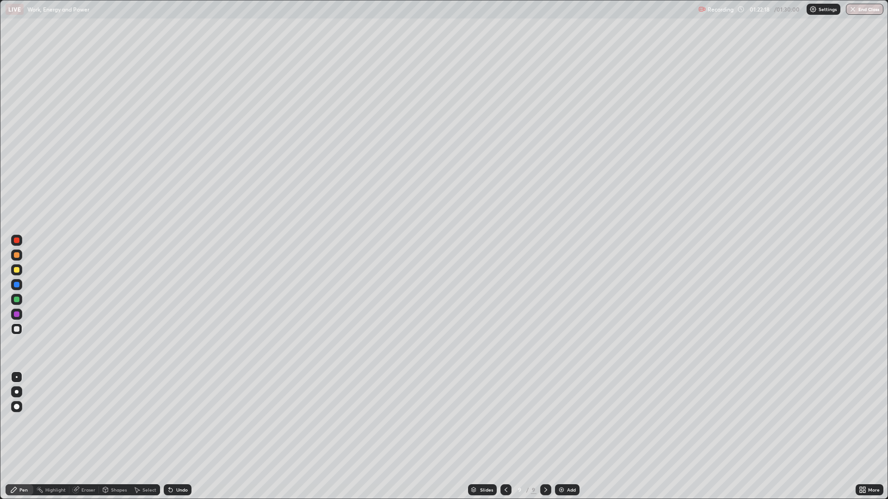
click at [18, 255] on div at bounding box center [17, 255] width 6 height 6
click at [179, 436] on div "Undo" at bounding box center [182, 490] width 12 height 5
click at [176, 436] on div "Undo" at bounding box center [182, 490] width 12 height 5
click at [178, 436] on div "Undo" at bounding box center [182, 490] width 12 height 5
click at [176, 436] on div "Undo" at bounding box center [182, 490] width 12 height 5
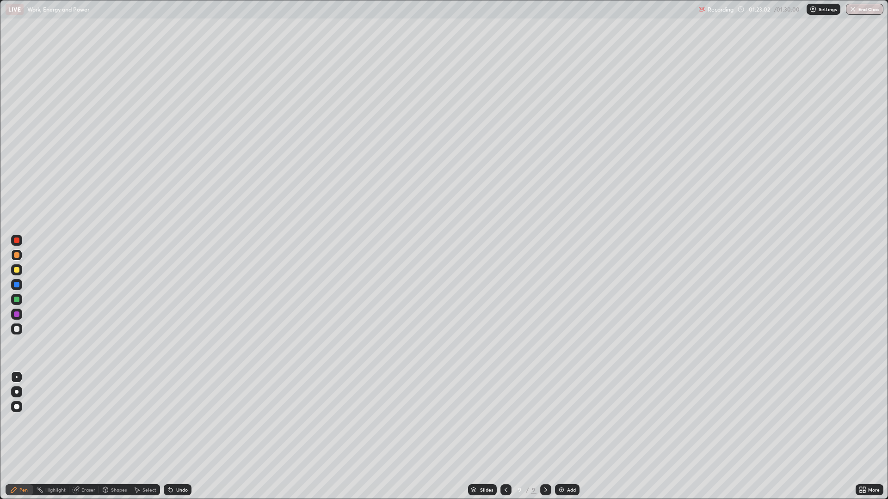
click at [172, 436] on icon at bounding box center [170, 489] width 7 height 7
click at [169, 436] on icon at bounding box center [171, 491] width 4 height 4
click at [54, 436] on div "Highlight" at bounding box center [55, 490] width 20 height 5
click at [83, 436] on div "Eraser" at bounding box center [84, 489] width 30 height 11
click at [14, 436] on icon at bounding box center [14, 490] width 6 height 6
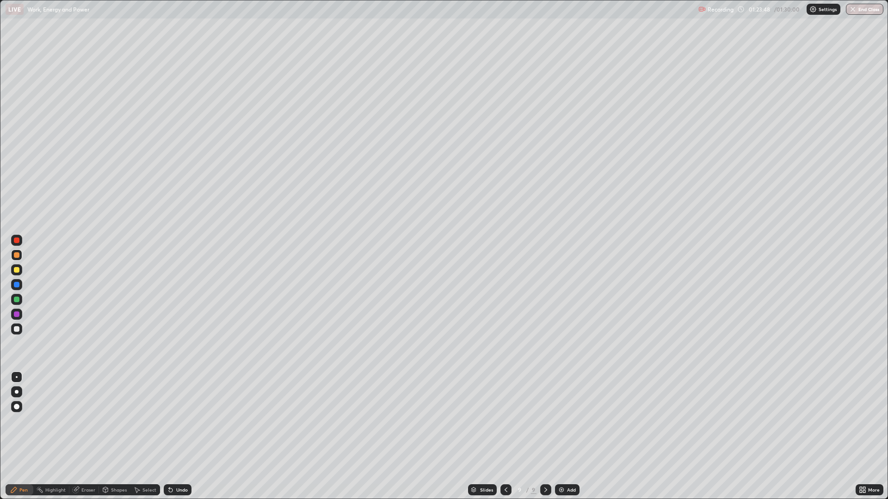
click at [77, 436] on icon at bounding box center [76, 489] width 5 height 5
click at [20, 436] on div "Pen" at bounding box center [23, 490] width 8 height 5
click at [15, 330] on div at bounding box center [17, 329] width 6 height 6
click at [180, 436] on div "Undo" at bounding box center [182, 490] width 12 height 5
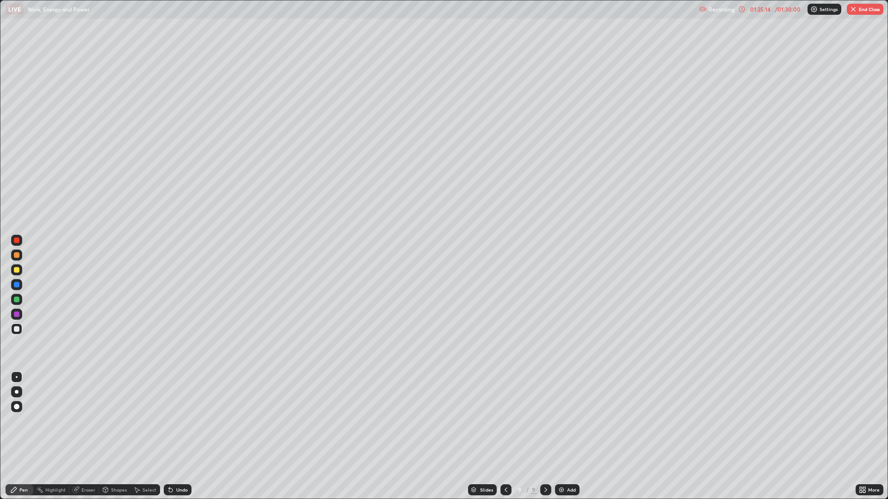
click at [177, 436] on div "Undo" at bounding box center [182, 490] width 12 height 5
click at [180, 436] on div "Undo" at bounding box center [182, 490] width 12 height 5
click at [177, 436] on div "Undo" at bounding box center [182, 490] width 12 height 5
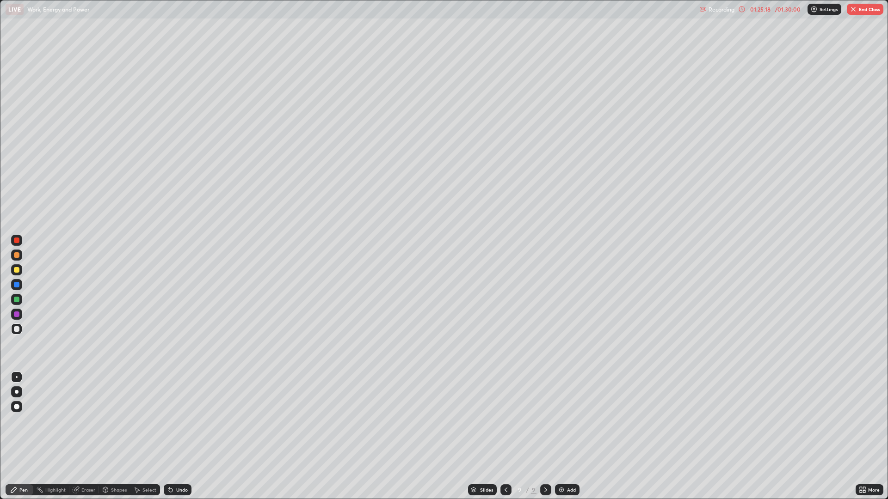
click at [176, 436] on div "Undo" at bounding box center [182, 490] width 12 height 5
click at [180, 436] on div "Undo" at bounding box center [182, 490] width 12 height 5
click at [179, 436] on div "Undo" at bounding box center [182, 490] width 12 height 5
click at [859, 12] on button "End Class" at bounding box center [864, 9] width 37 height 11
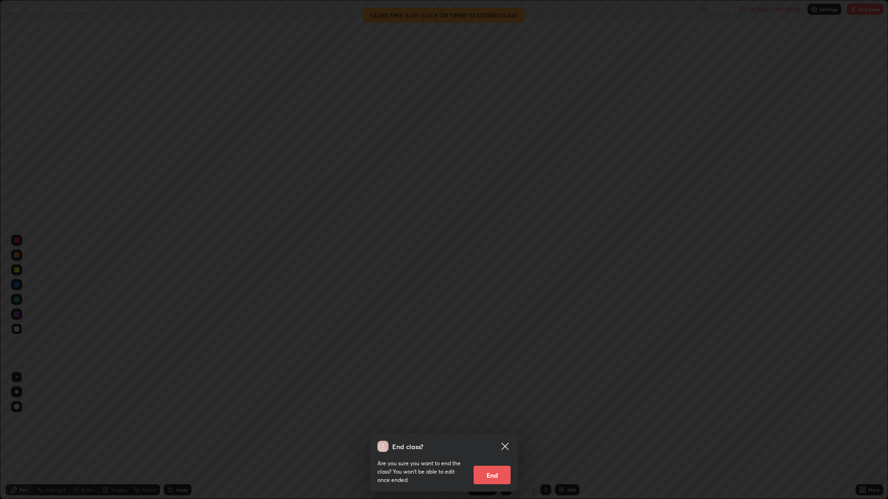
click at [496, 436] on button "End" at bounding box center [491, 475] width 37 height 18
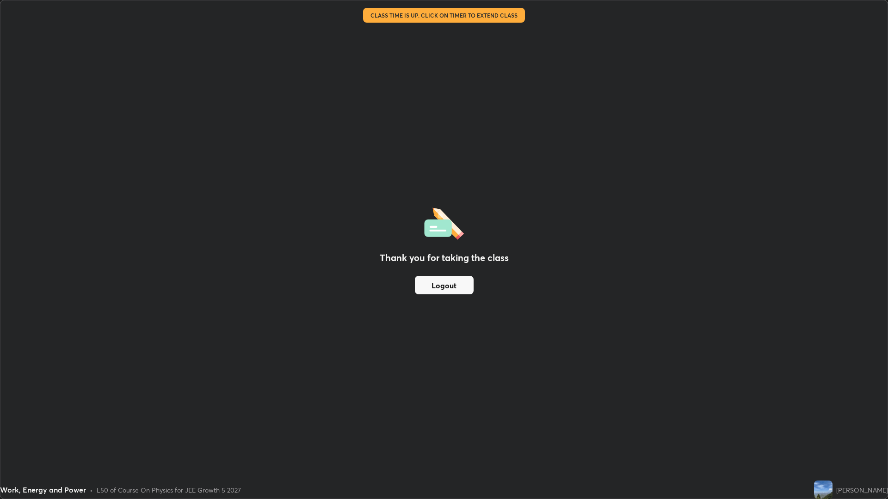
click at [450, 286] on button "Logout" at bounding box center [444, 285] width 59 height 18
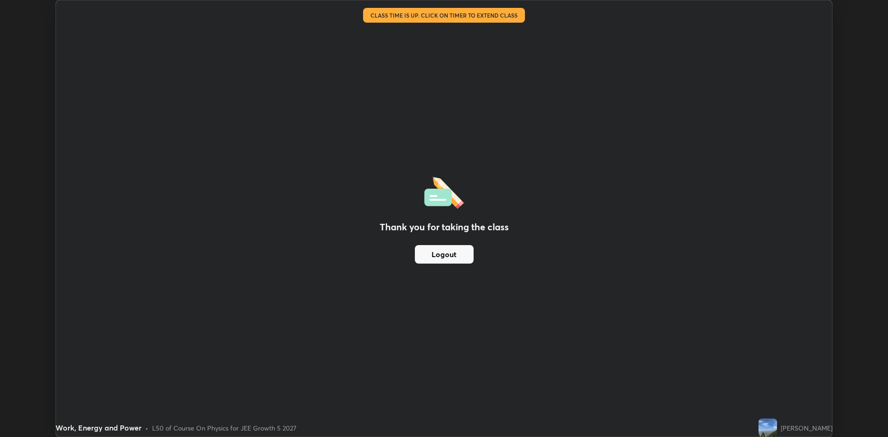
scroll to position [45792, 45341]
